Goal: Task Accomplishment & Management: Manage account settings

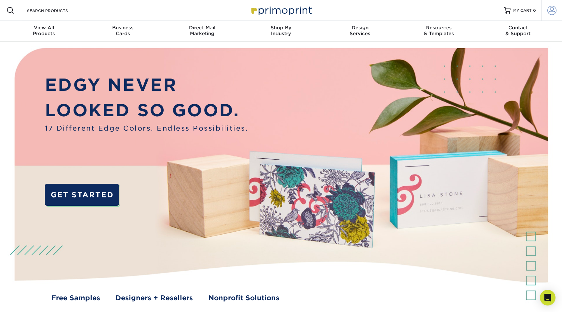
click at [552, 11] on span at bounding box center [551, 10] width 9 height 9
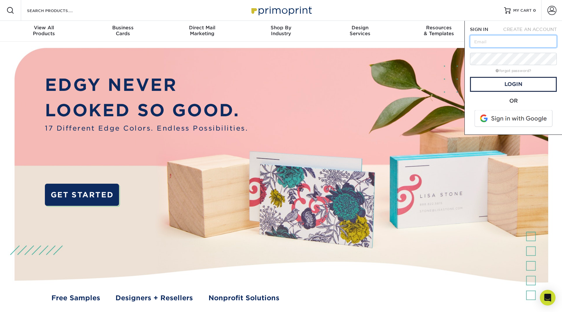
type input "team@commissioncreative.com"
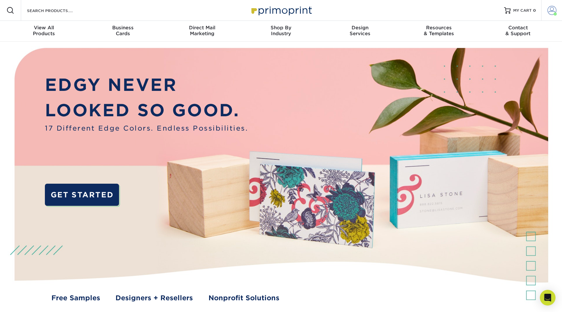
click at [559, 7] on link "Account" at bounding box center [551, 10] width 21 height 21
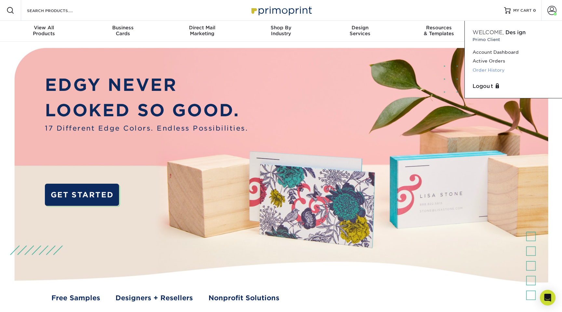
click at [491, 69] on link "Order History" at bounding box center [514, 70] width 82 height 9
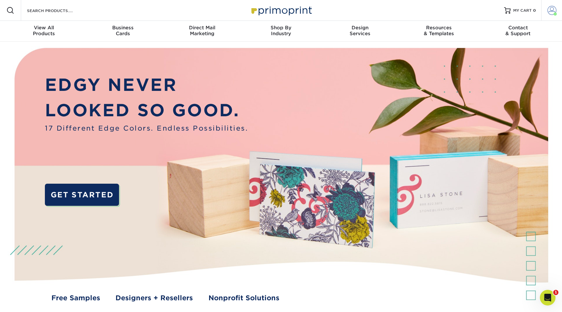
click at [550, 10] on span at bounding box center [551, 10] width 9 height 9
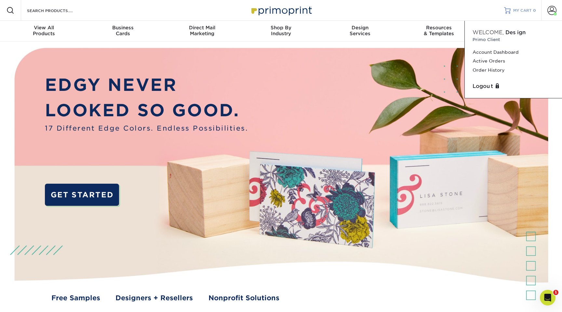
click at [528, 10] on span "MY CART" at bounding box center [522, 11] width 19 height 6
